Goal: Task Accomplishment & Management: Complete application form

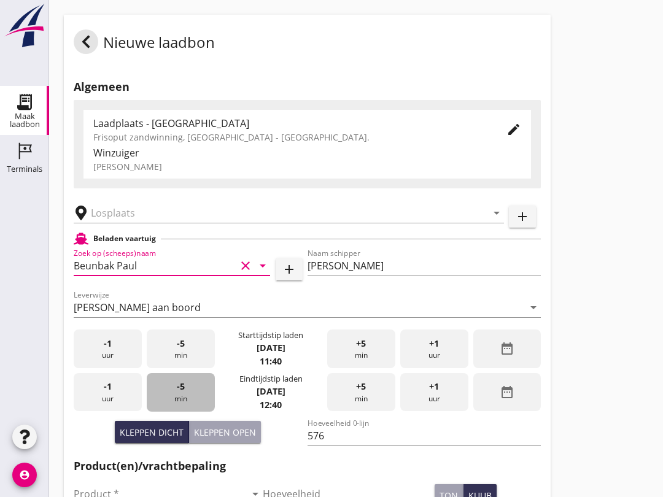
click at [179, 411] on div "-5 min" at bounding box center [181, 392] width 68 height 39
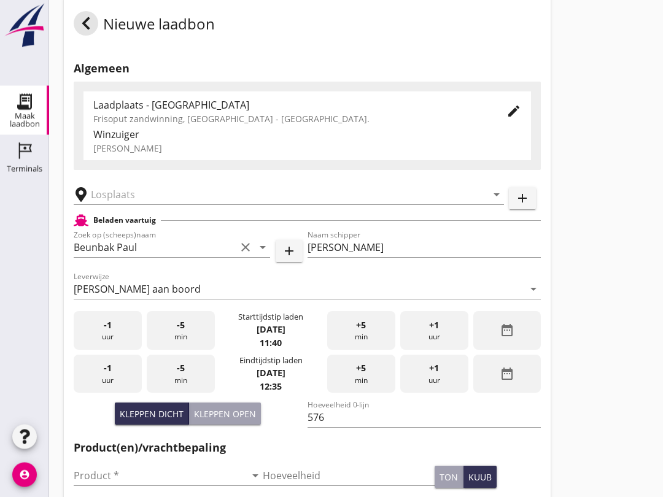
click at [127, 205] on input "text" at bounding box center [280, 195] width 379 height 20
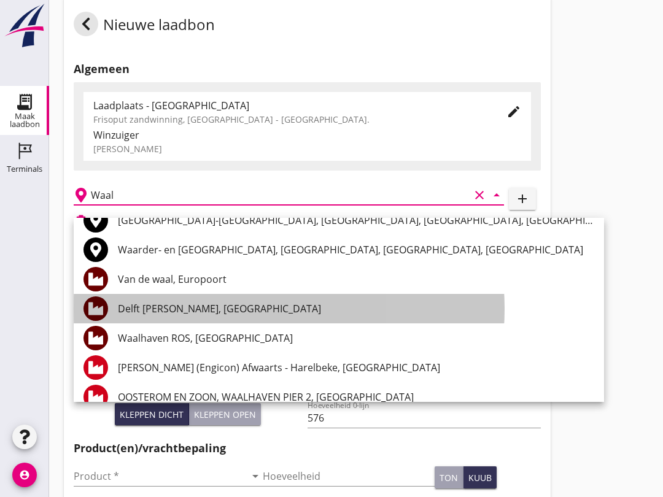
scroll to position [59, 0]
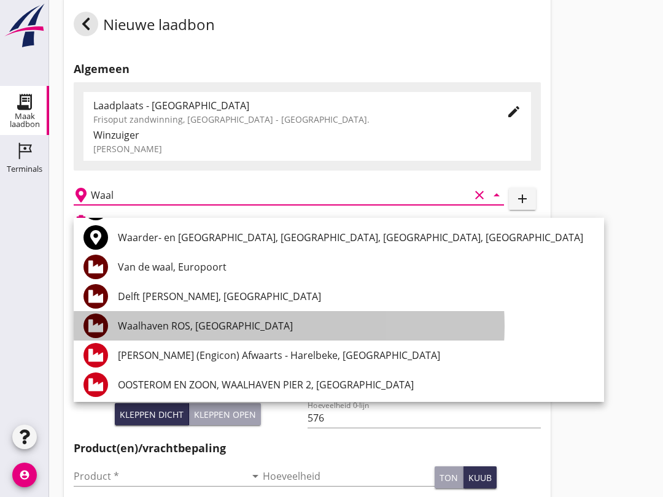
click at [211, 323] on div "Waalhaven ROS, [GEOGRAPHIC_DATA]" at bounding box center [356, 325] width 476 height 15
type input "Waalhaven ROS, [GEOGRAPHIC_DATA]"
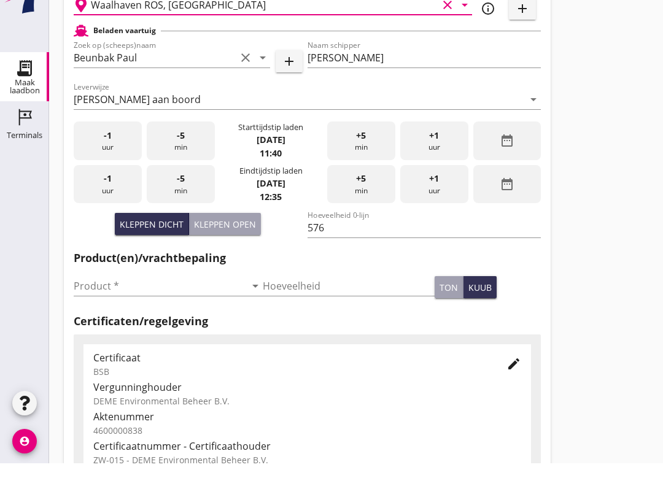
scroll to position [183, 0]
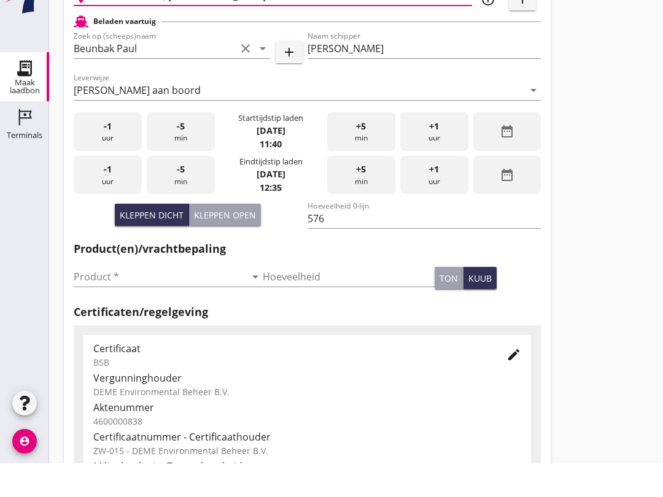
click at [125, 301] on input "Product *" at bounding box center [160, 311] width 172 height 20
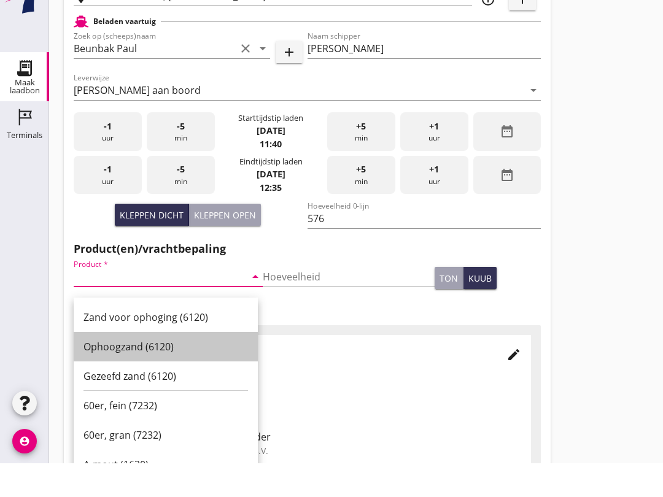
click at [166, 366] on div "Ophoogzand (6120)" at bounding box center [165, 380] width 164 height 29
type input "Ophoogzand (6120)"
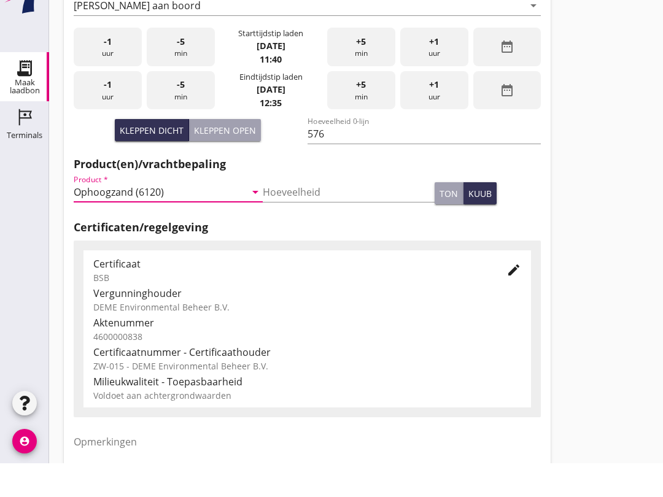
scroll to position [390, 0]
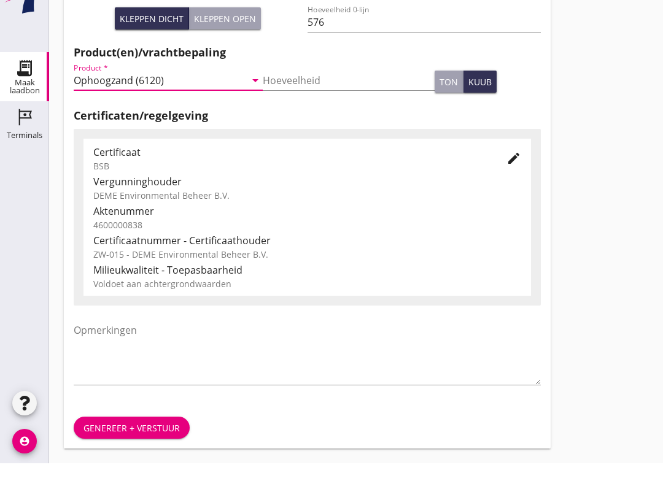
click at [137, 455] on div "Genereer + verstuur" at bounding box center [131, 461] width 96 height 13
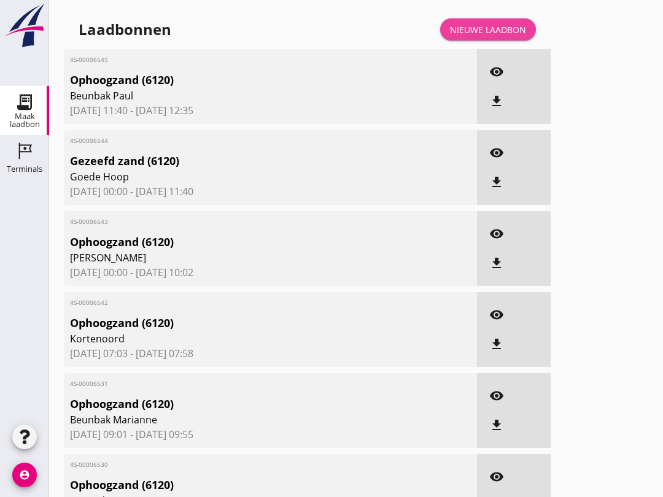
click at [491, 40] on link "Nieuwe laadbon" at bounding box center [488, 29] width 96 height 22
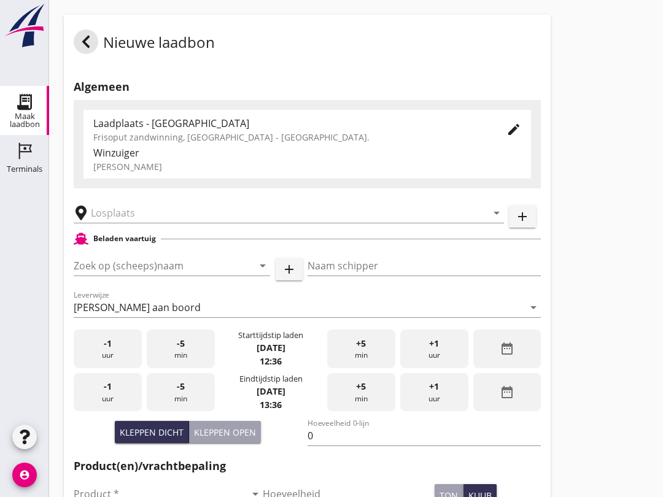
click at [140, 276] on input "Zoek op (scheeps)naam" at bounding box center [155, 266] width 162 height 20
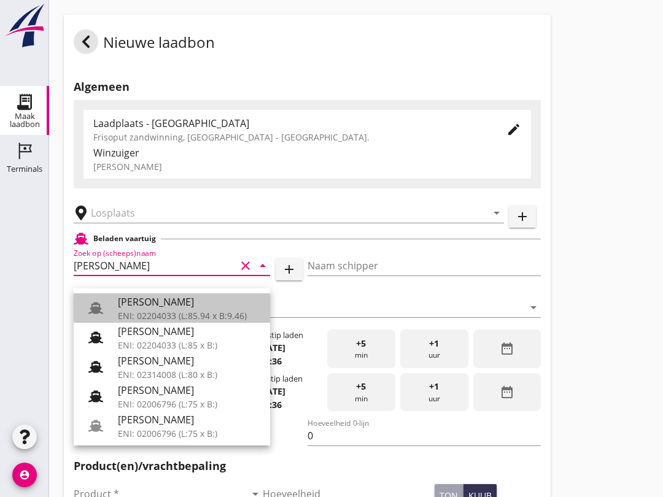
click at [212, 309] on div "[PERSON_NAME]" at bounding box center [189, 302] width 142 height 15
type input "[PERSON_NAME]"
type input "967"
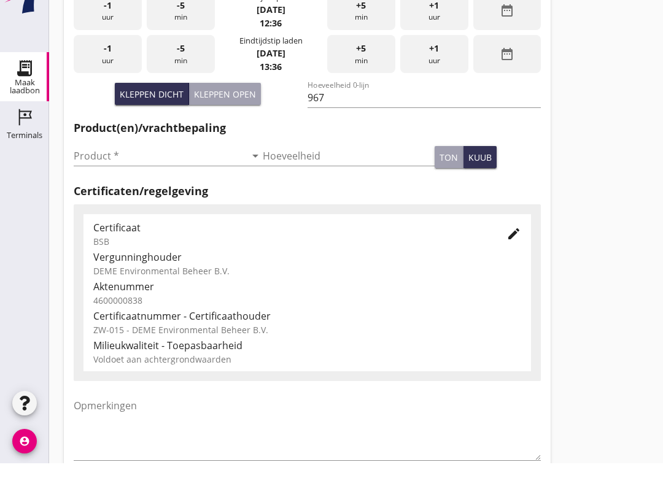
scroll to position [305, 0]
